Goal: Task Accomplishment & Management: Manage account settings

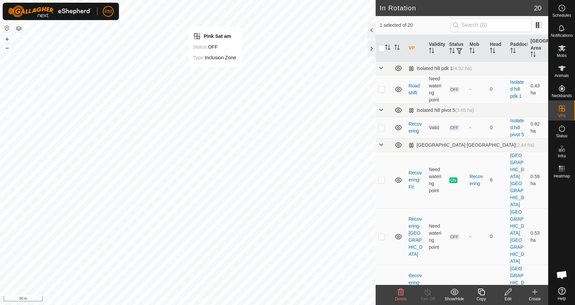
checkbox input "false"
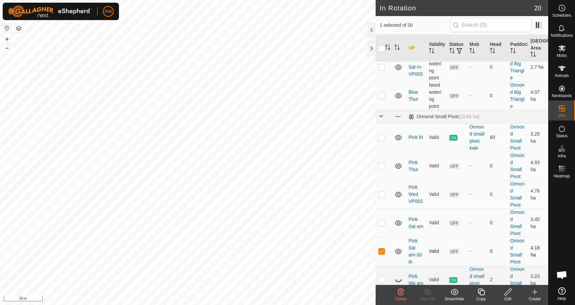
scroll to position [424, 0]
click at [401, 293] on icon at bounding box center [401, 292] width 8 height 8
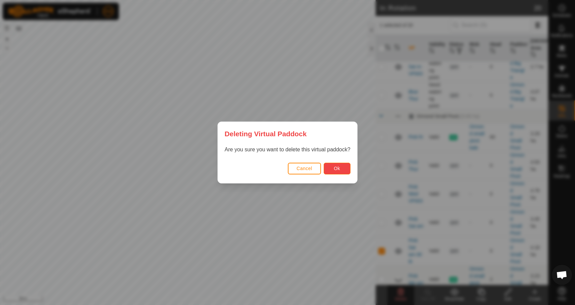
click at [337, 168] on span "Ok" at bounding box center [337, 168] width 6 height 5
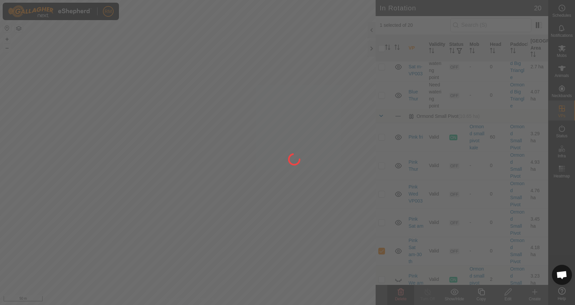
checkbox input "false"
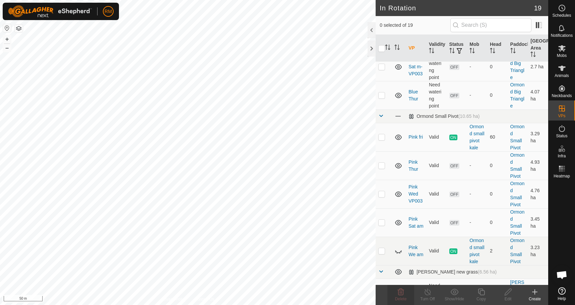
checkbox input "true"
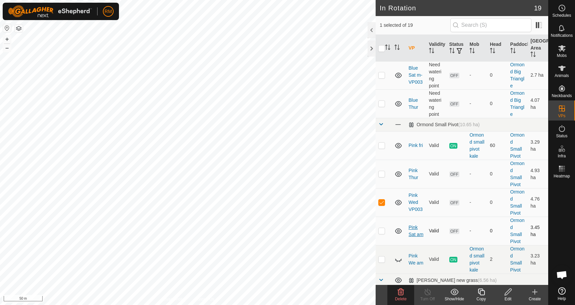
scroll to position [416, 0]
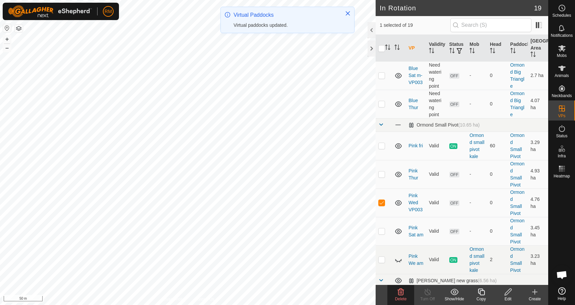
click at [400, 295] on icon at bounding box center [401, 292] width 6 height 7
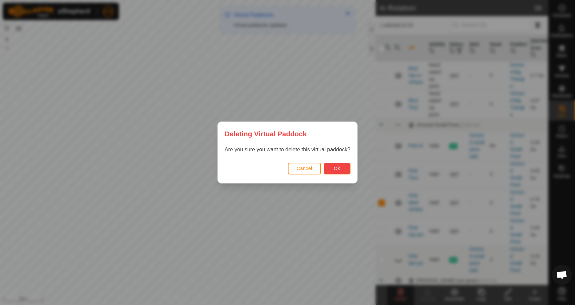
click at [338, 169] on span "Ok" at bounding box center [337, 168] width 6 height 5
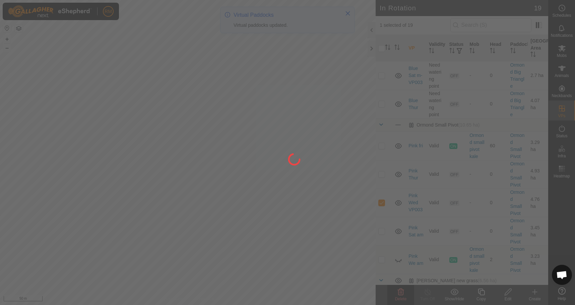
checkbox input "false"
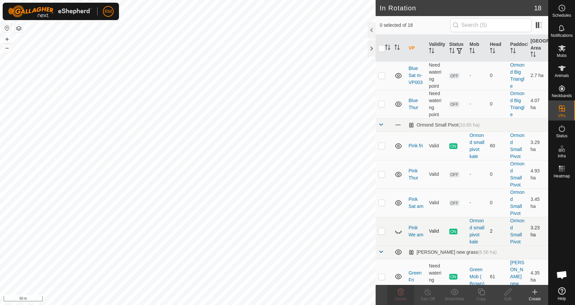
checkbox input "true"
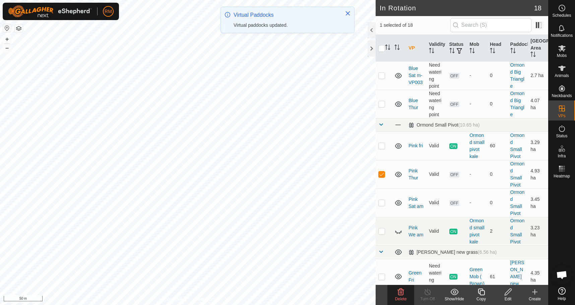
click at [403, 294] on icon at bounding box center [401, 292] width 8 height 8
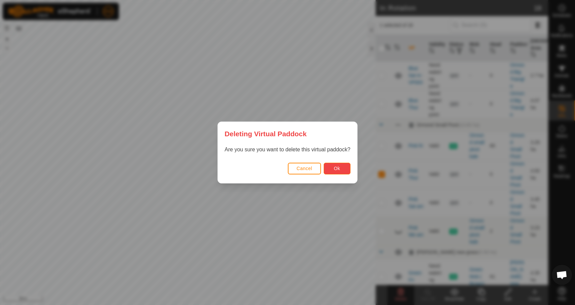
click at [342, 169] on button "Ok" at bounding box center [337, 169] width 27 height 12
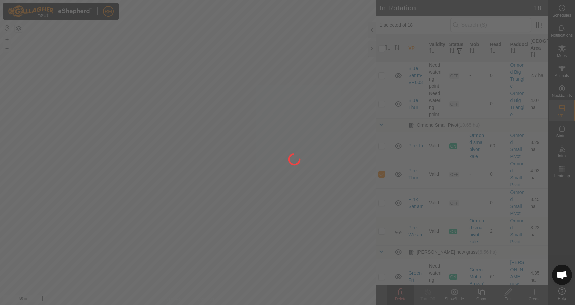
checkbox input "false"
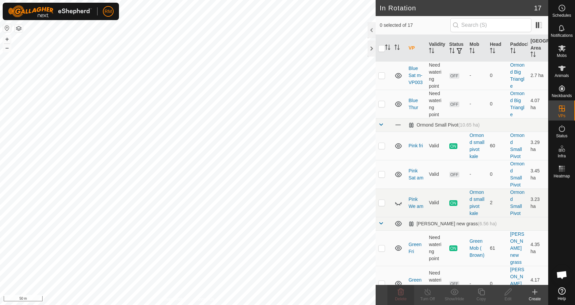
checkbox input "true"
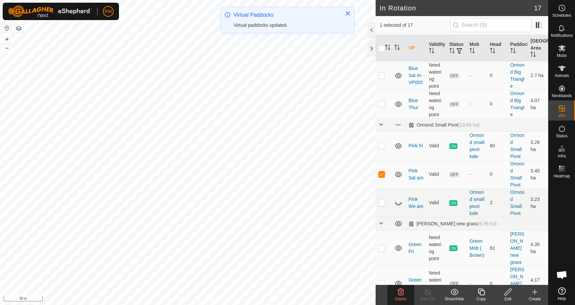
click at [400, 292] on icon at bounding box center [401, 292] width 6 height 7
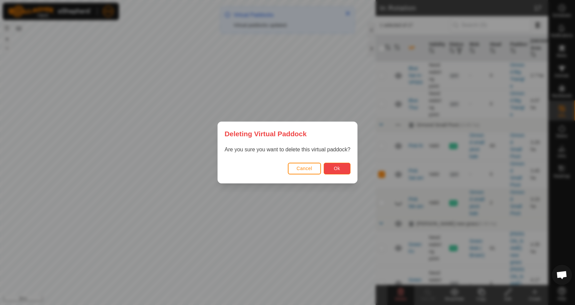
click at [337, 170] on span "Ok" at bounding box center [337, 168] width 6 height 5
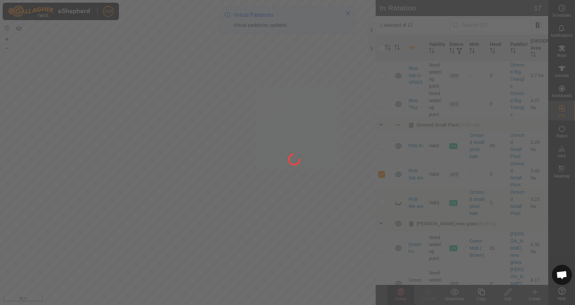
checkbox input "false"
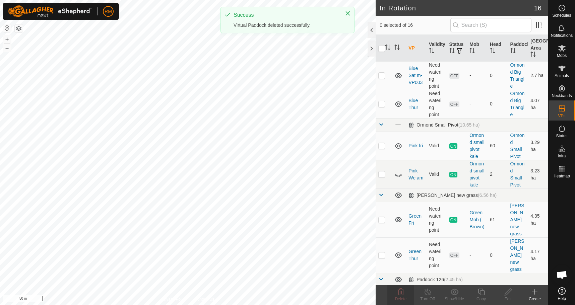
scroll to position [396, 0]
